Goal: Entertainment & Leisure: Consume media (video, audio)

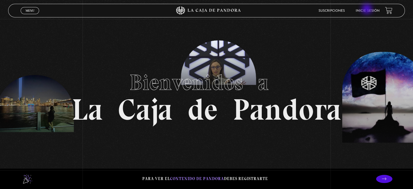
click at [368, 10] on link "Inicie sesión" at bounding box center [368, 10] width 24 height 3
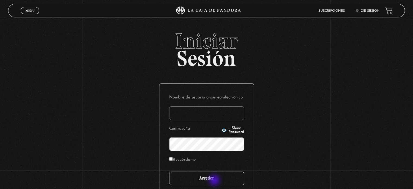
type input "[EMAIL_ADDRESS][DOMAIN_NAME]"
click at [215, 181] on input "Acceder" at bounding box center [206, 178] width 75 height 14
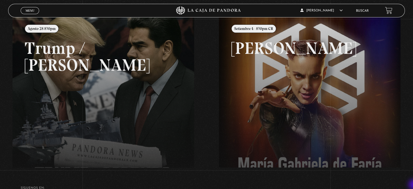
scroll to position [76, 0]
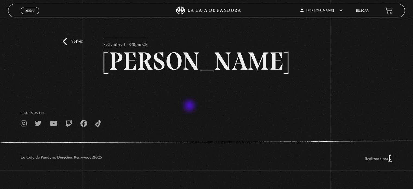
click at [190, 82] on article "Setiembre 4 - 830pm CR Maria Gabriela de Faria" at bounding box center [207, 60] width 206 height 44
click at [67, 40] on link "Volver" at bounding box center [73, 41] width 20 height 7
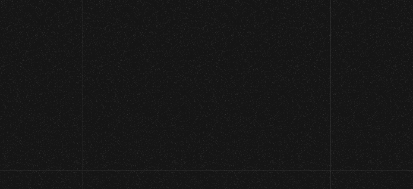
scroll to position [76, 0]
